Goal: Find contact information: Find contact information

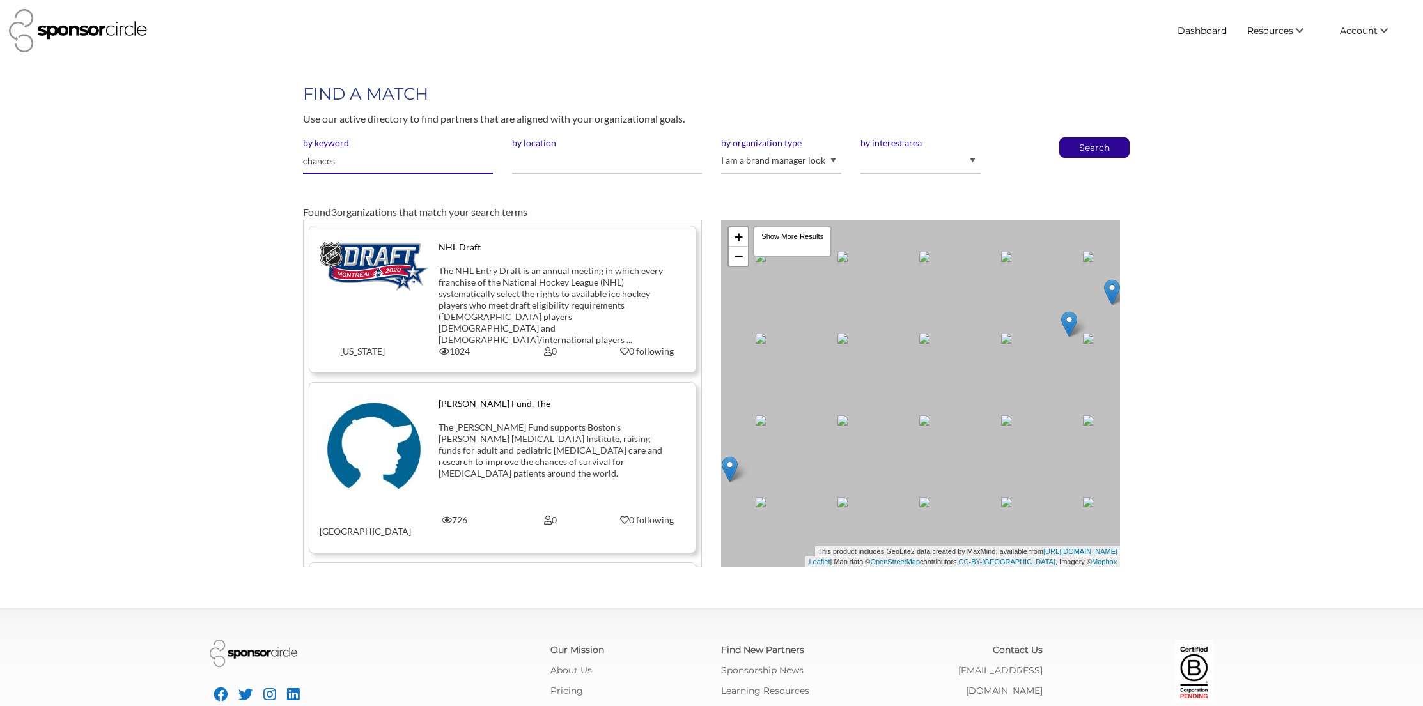
click at [363, 160] on input "chances" at bounding box center [398, 161] width 190 height 25
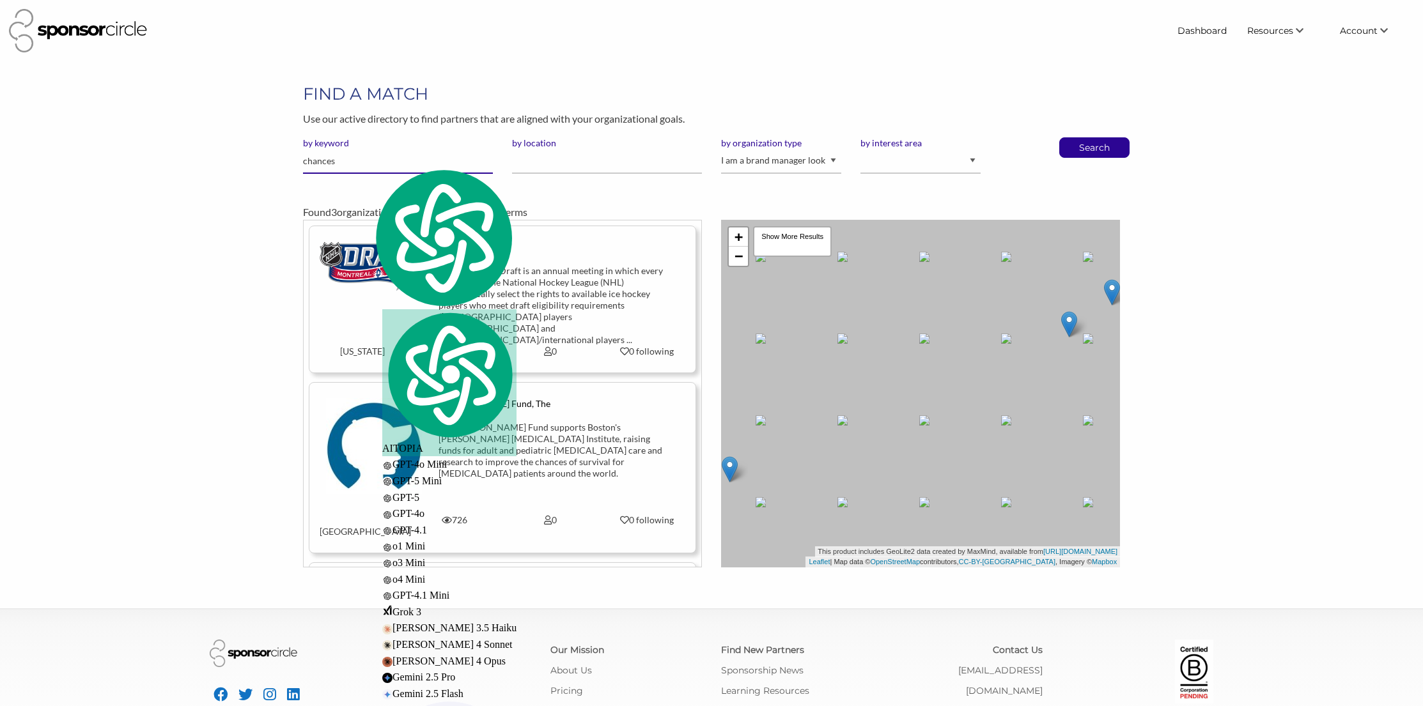
click at [324, 159] on input "chances" at bounding box center [398, 161] width 190 height 25
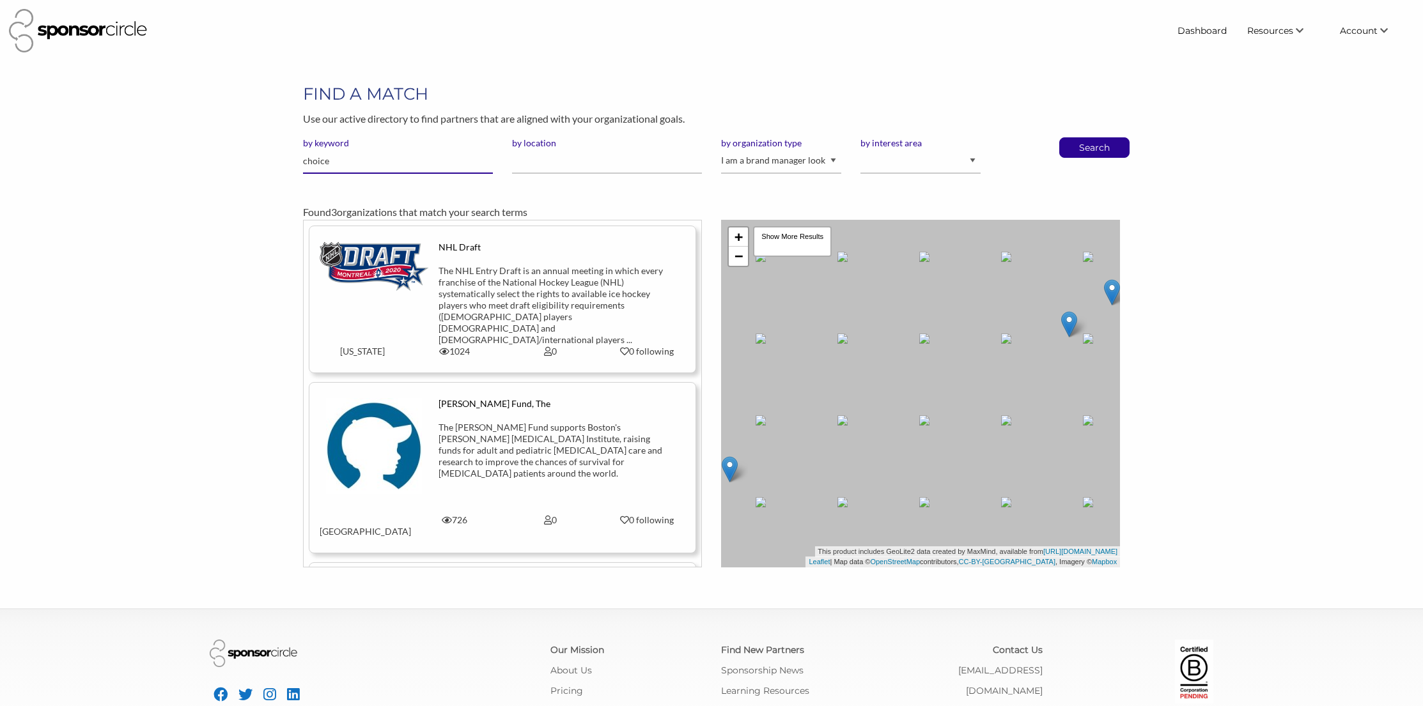
type input "choice"
click at [1073, 138] on button "Search" at bounding box center [1094, 147] width 42 height 19
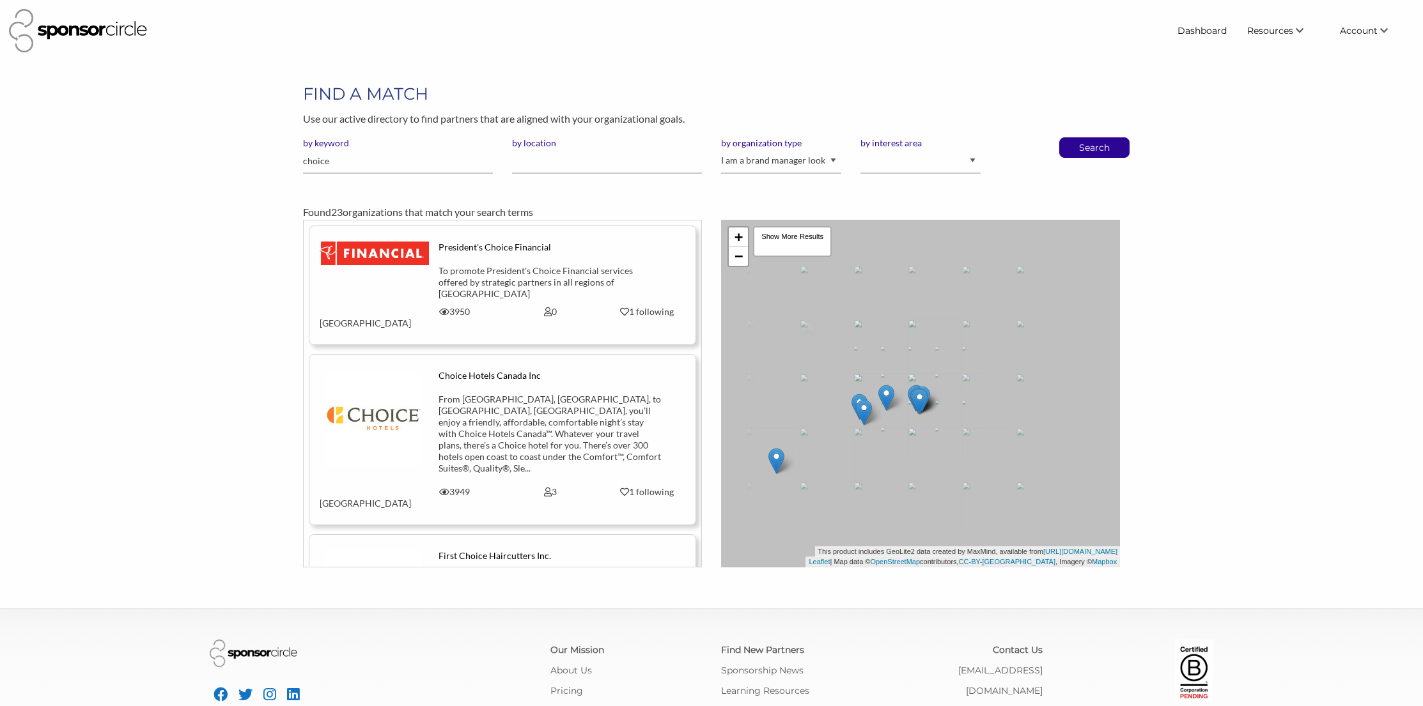
scroll to position [18631, 0]
click at [462, 405] on div "From [GEOGRAPHIC_DATA], [GEOGRAPHIC_DATA], to [GEOGRAPHIC_DATA], [GEOGRAPHIC_DA…" at bounding box center [551, 434] width 224 height 81
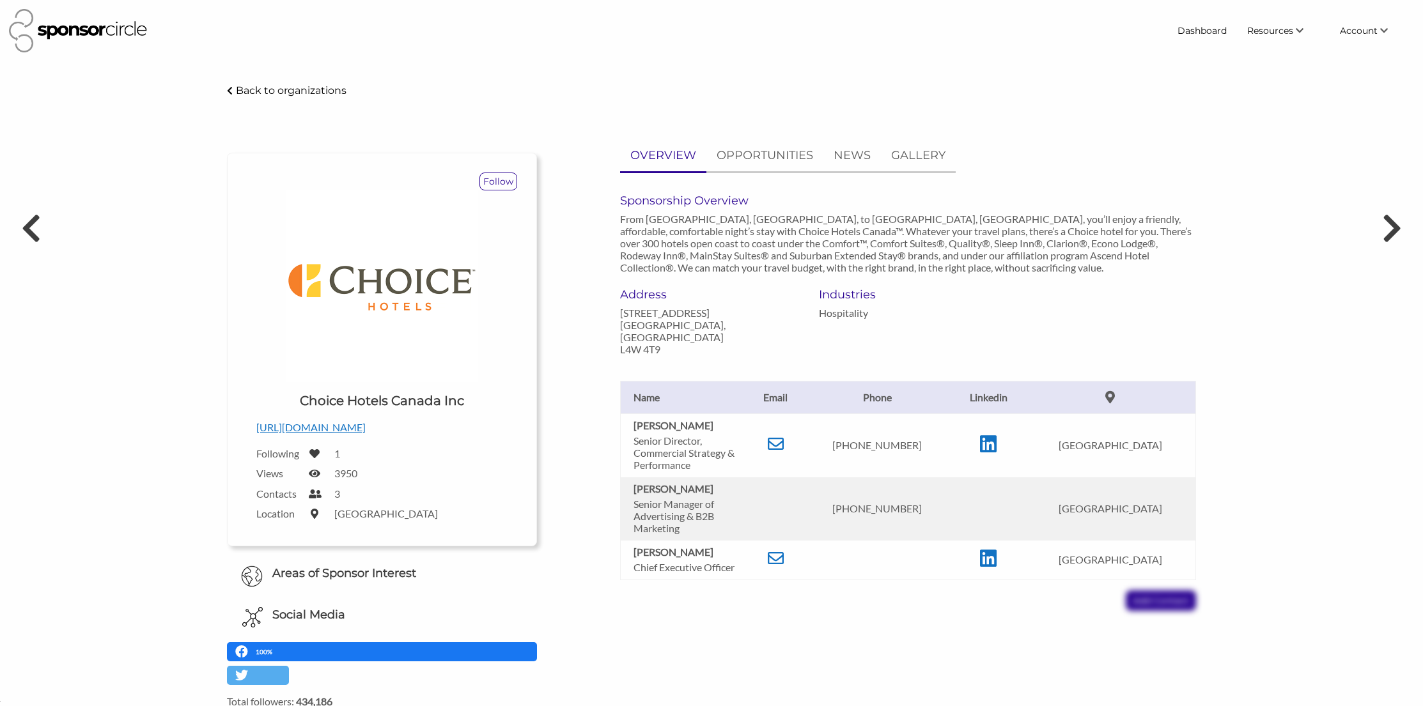
scroll to position [18631, 0]
drag, startPoint x: 691, startPoint y: 475, endPoint x: 630, endPoint y: 478, distance: 60.8
type textarea "Donna Tamosaitis"
click at [630, 478] on td "Donna Tamosaitis Senior Manager of Advertising & B2B Marketing" at bounding box center [685, 508] width 128 height 63
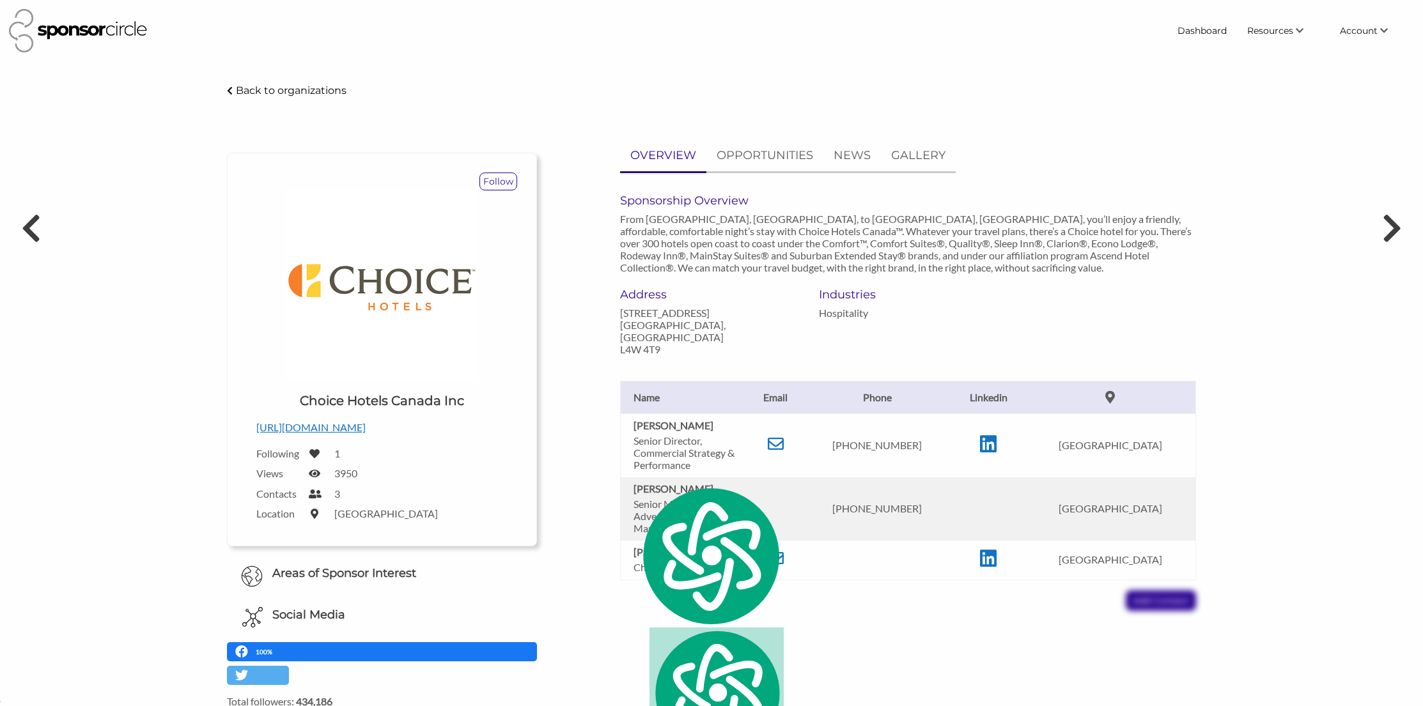
copy b "Donna Tamosaitis"
